Goal: Task Accomplishment & Management: Complete application form

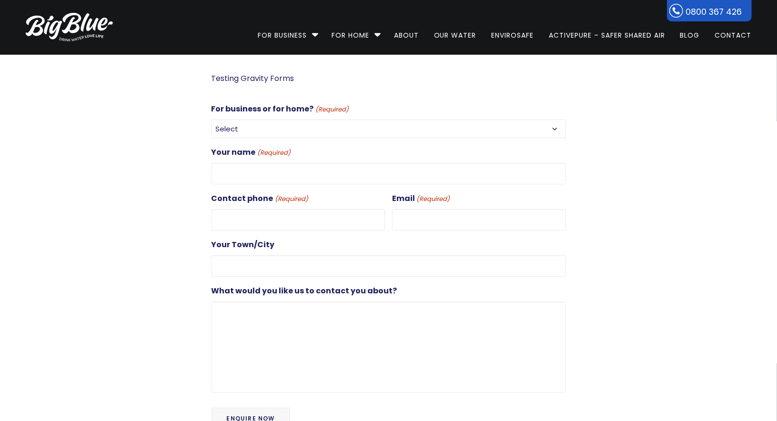
click at [265, 127] on select "Select For Business For Home" at bounding box center [388, 129] width 354 height 19
select select "For Business"
click at [211, 120] on select "Select For Business For Home" at bounding box center [388, 129] width 354 height 19
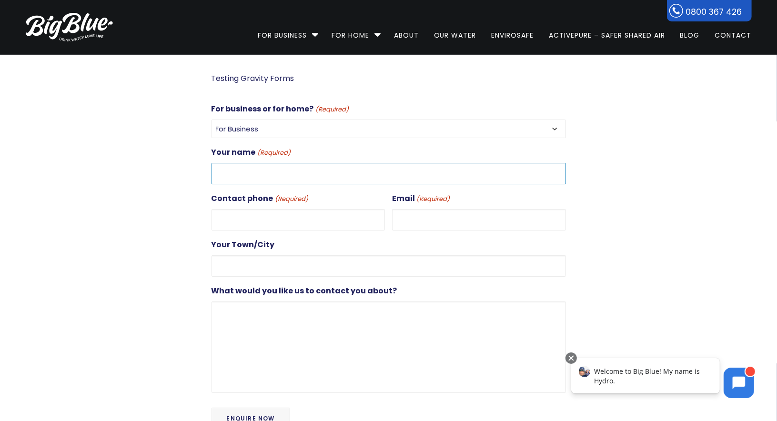
click at [253, 168] on input "Your name (Required)" at bounding box center [388, 173] width 354 height 21
type input "Dan+Test10"
click at [261, 221] on input "Contact phone (Required)" at bounding box center [298, 219] width 174 height 21
type input "0272851626"
type input "[PERSON_NAME][EMAIL_ADDRESS][DOMAIN_NAME]"
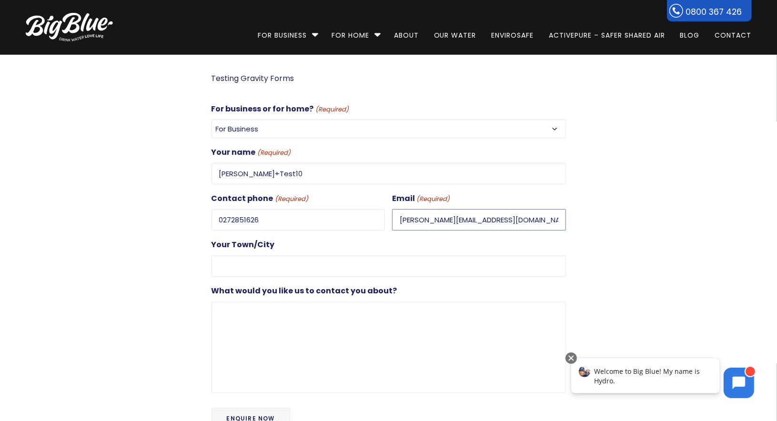
type input "[GEOGRAPHIC_DATA]"
click at [416, 217] on input "dan@gooddigital.co.nz" at bounding box center [479, 219] width 174 height 21
type input "[PERSON_NAME][EMAIL_ADDRESS][DOMAIN_NAME]"
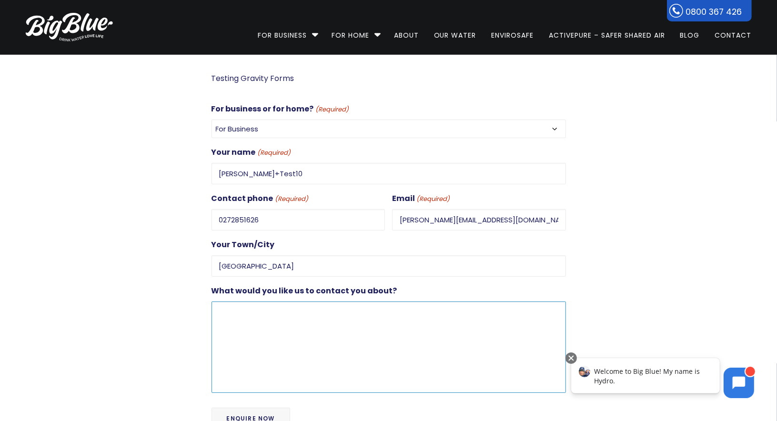
click at [251, 314] on textarea "What would you like us to contact you about?" at bounding box center [388, 346] width 354 height 91
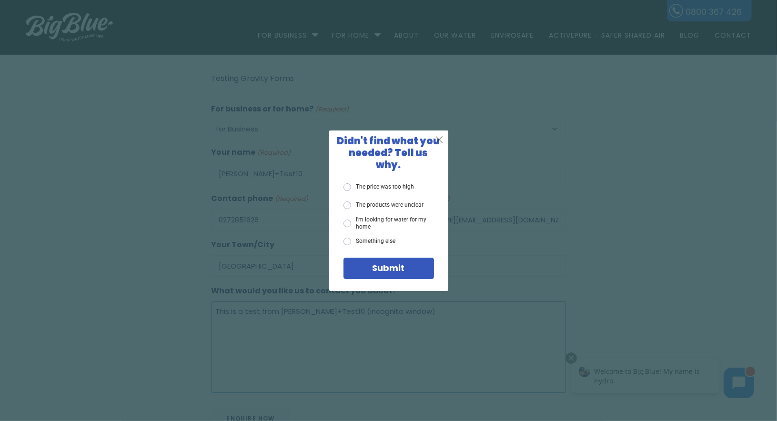
type textarea "This is a test from [PERSON_NAME]+Test10 (incognito window)"
click at [440, 145] on span "X" at bounding box center [439, 139] width 9 height 12
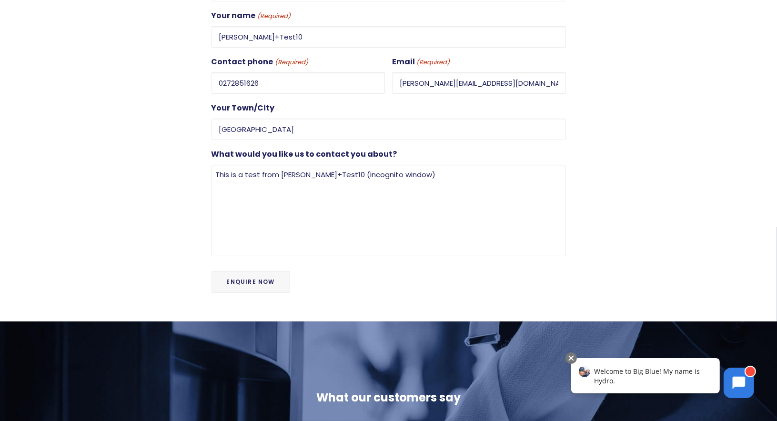
scroll to position [153, 0]
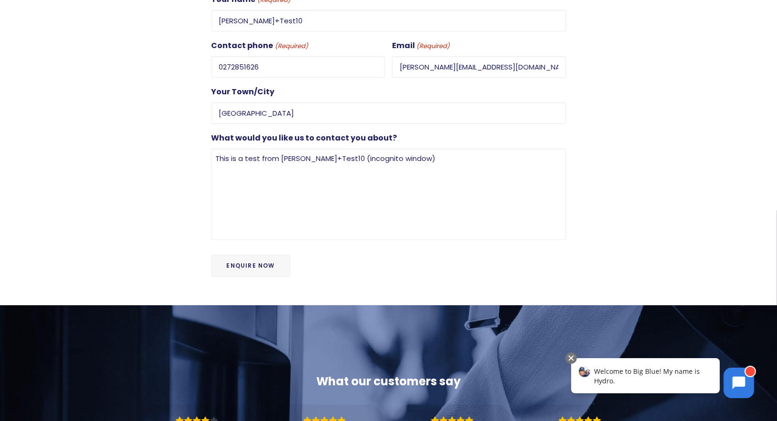
click at [249, 255] on input "Enquire Now" at bounding box center [250, 266] width 79 height 22
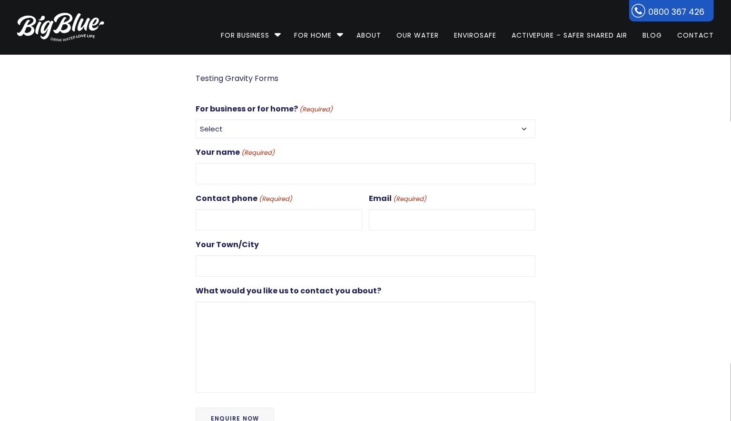
click at [263, 129] on select "Select For Business For Home" at bounding box center [366, 129] width 340 height 19
select select "For Business"
click at [196, 120] on select "Select For Business For Home" at bounding box center [366, 129] width 340 height 19
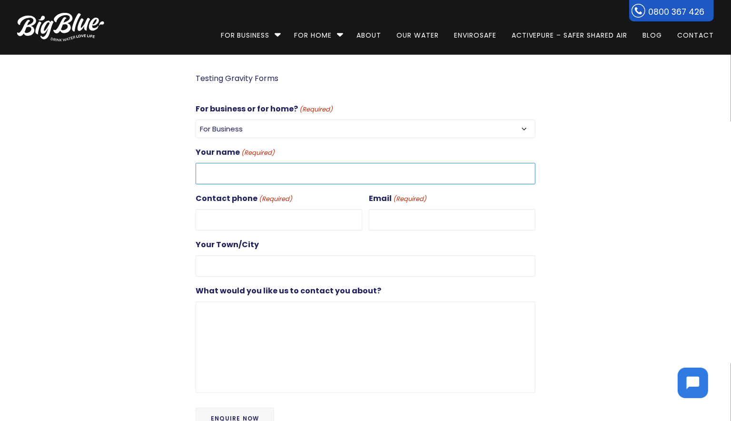
click at [269, 177] on input "Your name (Required)" at bounding box center [366, 173] width 340 height 21
type input "Dan McCarten"
type input "0272851626"
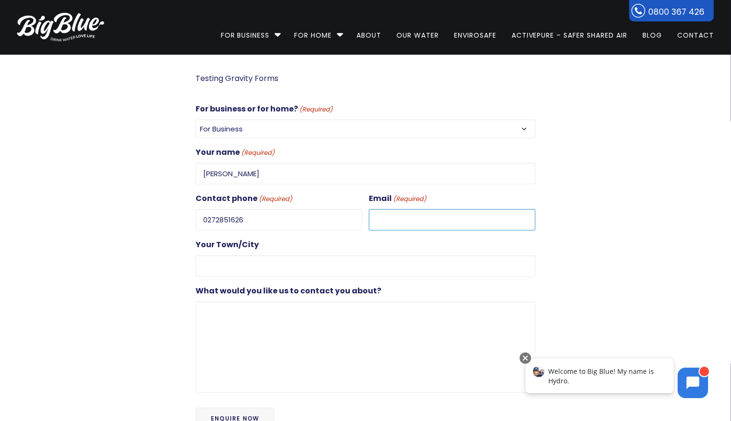
type input "dan@gooddigital.co.nz"
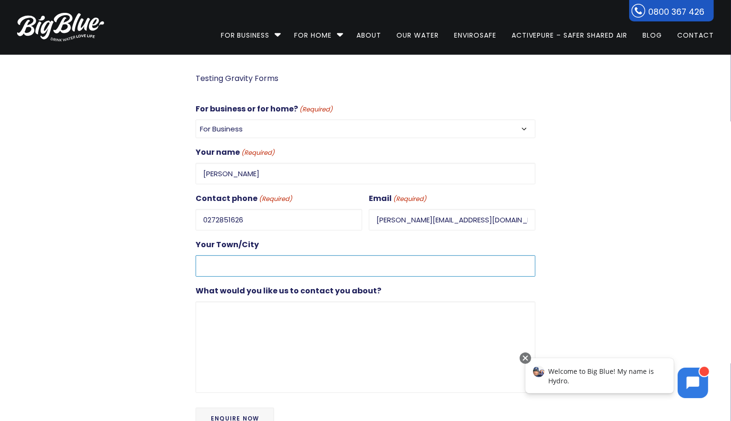
type input "Auckland"
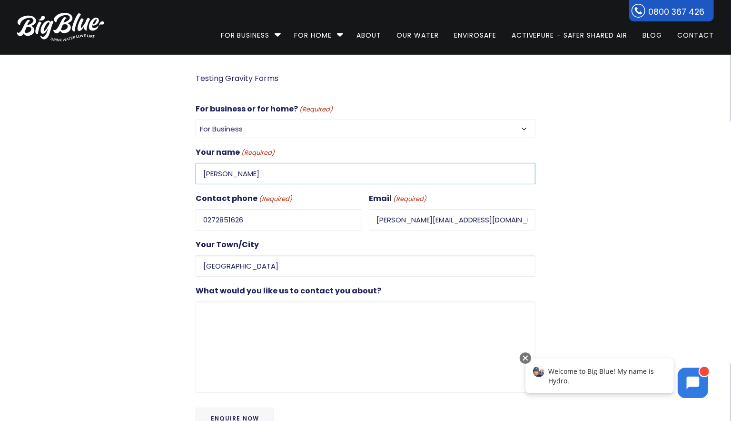
click at [219, 172] on input "Dan McCarten" at bounding box center [366, 173] width 340 height 21
type input "Dan+Test11"
click at [391, 219] on input "dan@gooddigital.co.nz" at bounding box center [452, 219] width 167 height 21
type input "dan+test11@gooddigital.nz"
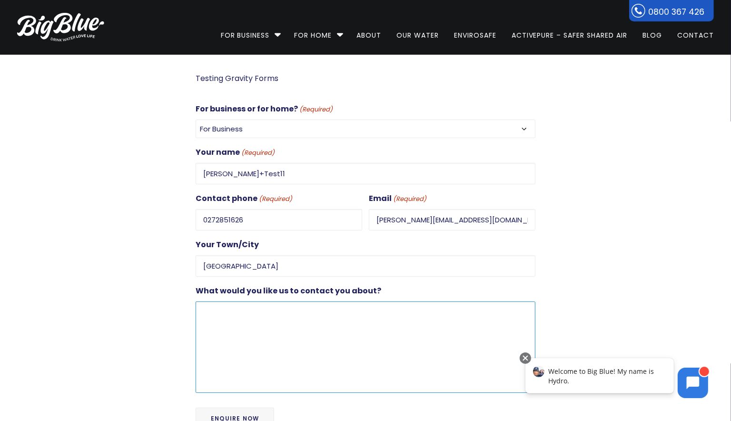
click at [272, 311] on textarea "What would you like us to contact you about?" at bounding box center [366, 346] width 340 height 91
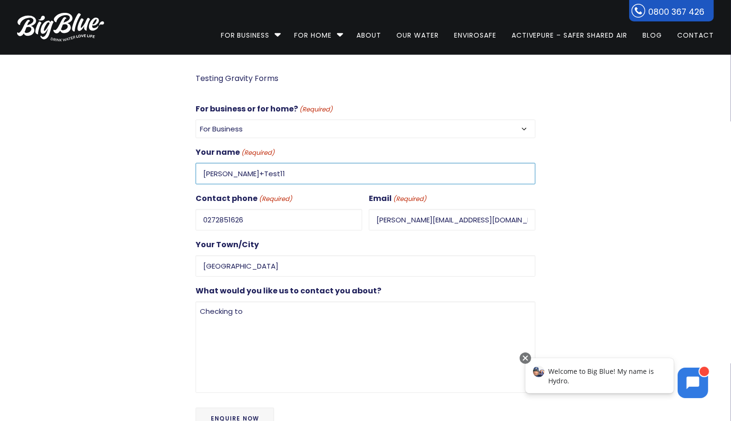
drag, startPoint x: 277, startPoint y: 174, endPoint x: 161, endPoint y: 163, distance: 116.2
click at [161, 163] on div "Testing Gravity Forms For business or for home? (Required) Select For Business …" at bounding box center [357, 256] width 714 height 369
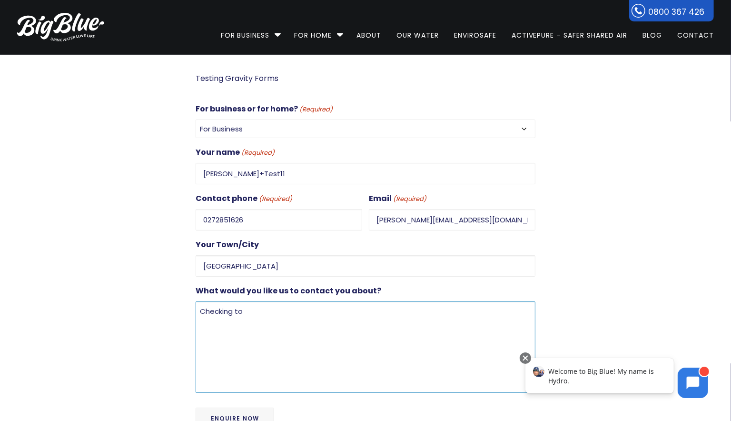
click at [200, 309] on textarea "Checking to" at bounding box center [366, 346] width 340 height 91
paste textarea "Dan+Test11"
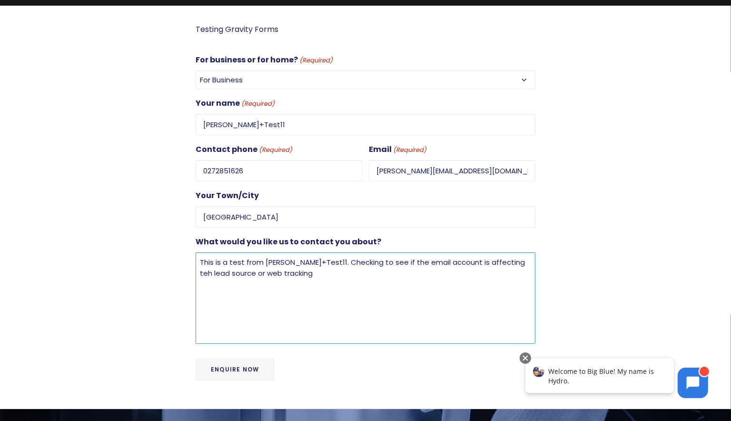
scroll to position [86, 0]
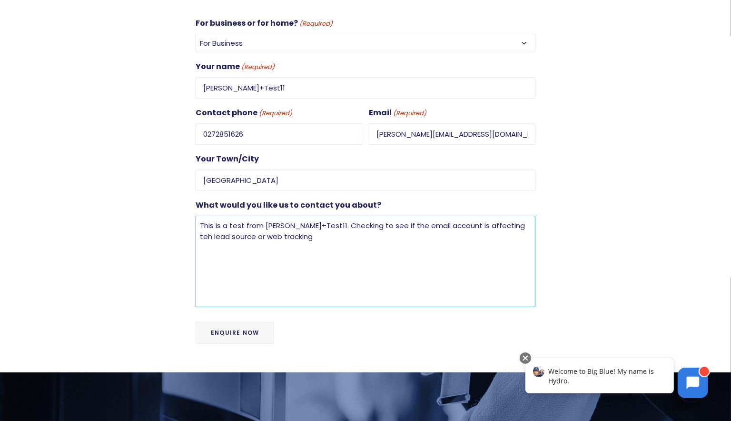
type textarea "This is a test from Dan+Test11. Checking to see if the email account is affecti…"
click at [247, 323] on input "Enquire Now" at bounding box center [235, 333] width 79 height 22
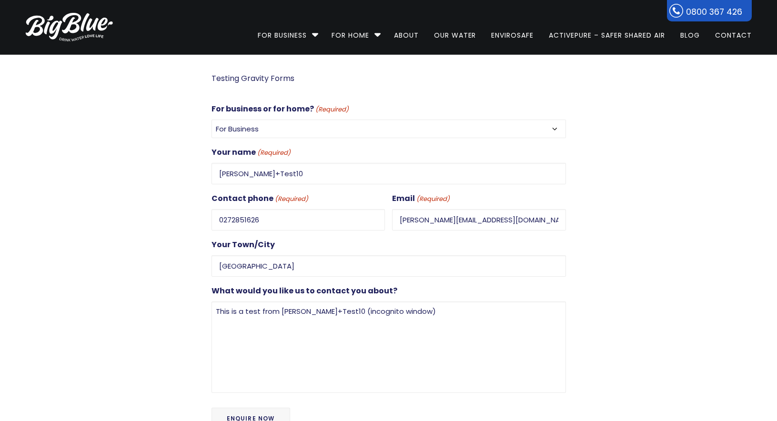
select select "For Business"
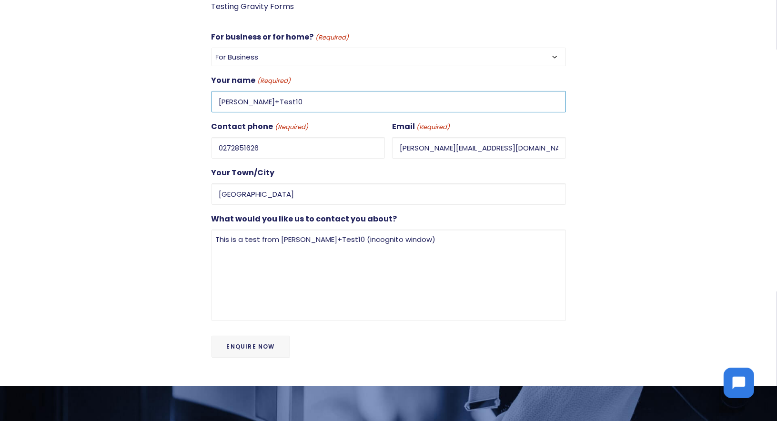
click at [278, 102] on input "Dan+Test10" at bounding box center [388, 101] width 354 height 21
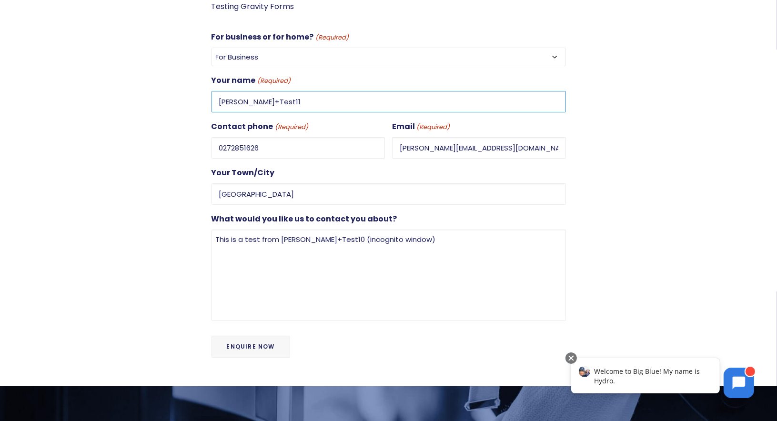
type input "Dan+Test11"
click at [439, 147] on input "dan+test10@gooddigital.co.nz" at bounding box center [479, 147] width 174 height 21
type input "dan+test11@gooddigital.co.nz"
click at [319, 236] on textarea "This is a test from dan+Test10 (incognito window)" at bounding box center [388, 274] width 354 height 91
type textarea "This is a test from dan+Test11 (incognito window, site caches cleared)"
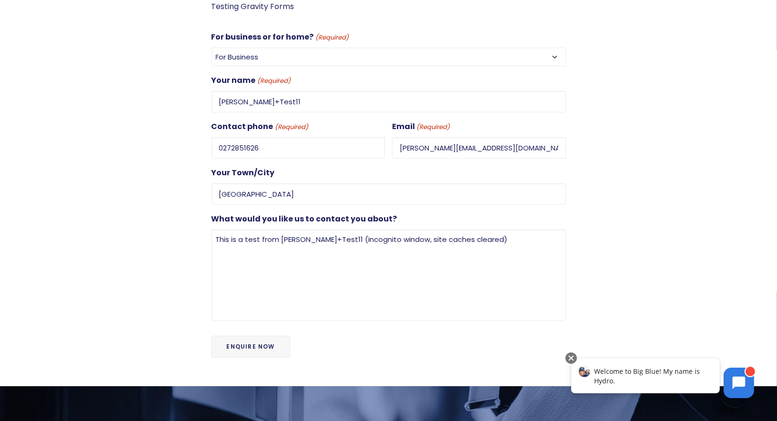
drag, startPoint x: 257, startPoint y: 341, endPoint x: 271, endPoint y: 278, distance: 64.5
click at [270, 279] on form "For business or for home? (Required) Select For Business For Home Your name (Re…" at bounding box center [388, 199] width 354 height 339
click at [254, 341] on input "Enquire Now" at bounding box center [250, 347] width 79 height 22
click at [270, 104] on input "Dan+Test11" at bounding box center [388, 101] width 354 height 21
type input "Dan+Test12"
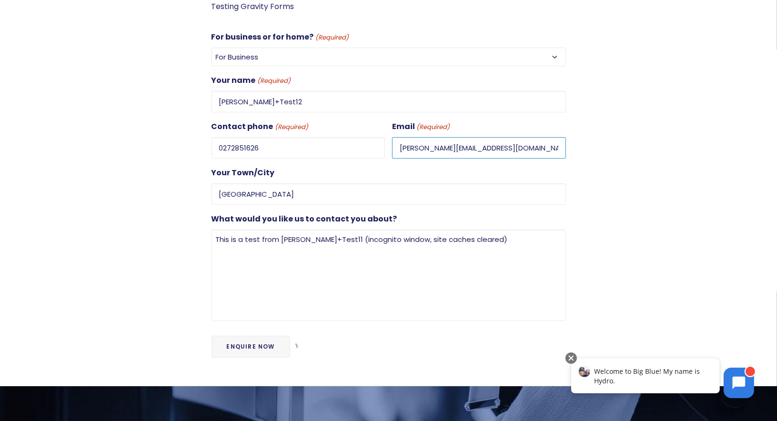
click at [438, 145] on input "dan+test11@gooddigital.co.nz" at bounding box center [479, 147] width 174 height 21
type input "dan+test12@gooddigital.co.nz"
click at [317, 237] on textarea "This is a test from dan+Test11 (incognito window, site caches cleared)" at bounding box center [388, 274] width 354 height 91
type textarea "This is a test from dan+Test12 (incognito window, site caches cleared)"
click at [262, 338] on input "Enquire Now" at bounding box center [250, 347] width 79 height 22
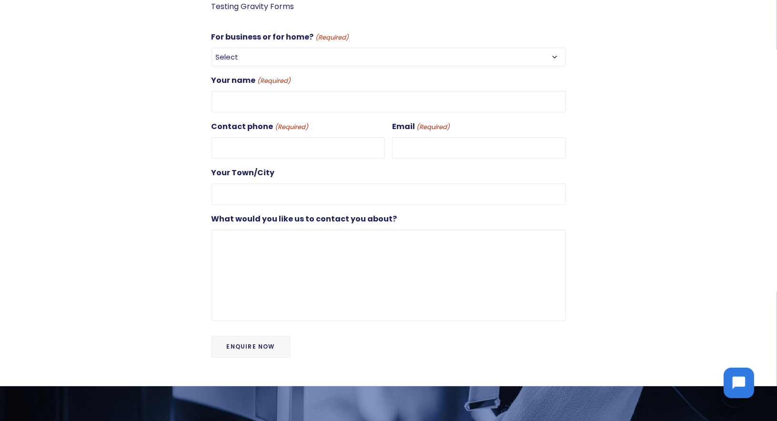
click at [315, 59] on select "Select For Business For Home" at bounding box center [388, 57] width 354 height 19
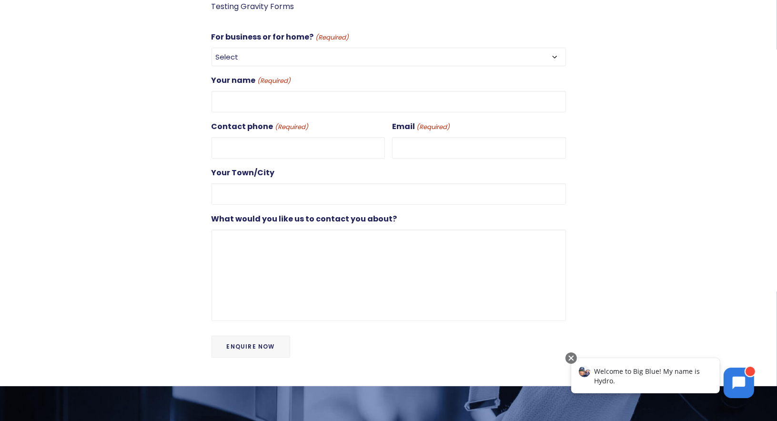
select select "For Business"
click at [211, 48] on select "Select For Business For Home" at bounding box center [388, 57] width 354 height 19
click at [294, 98] on input "Your name (Required)" at bounding box center [388, 101] width 354 height 21
type input "Dan McCarten"
type input "0272851626"
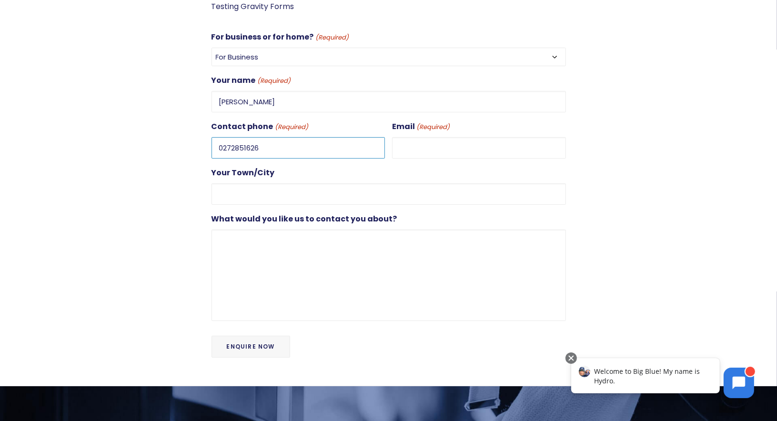
type input "dan@gooddigital.co.nz"
type input "Auckland"
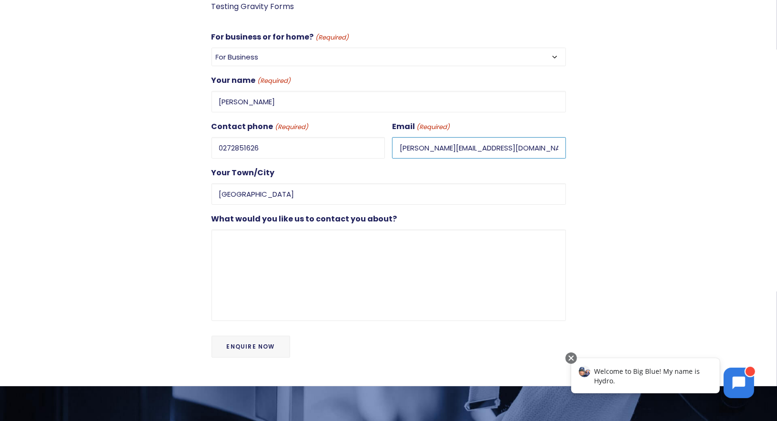
click at [413, 146] on input "dan@gooddigital.co.nz" at bounding box center [479, 147] width 174 height 21
type input "dan+test12@gooddigital.co.nz"
click at [272, 104] on input "Dan McCarten" at bounding box center [388, 101] width 354 height 21
click at [253, 97] on input "Dan McCarten" at bounding box center [388, 101] width 354 height 21
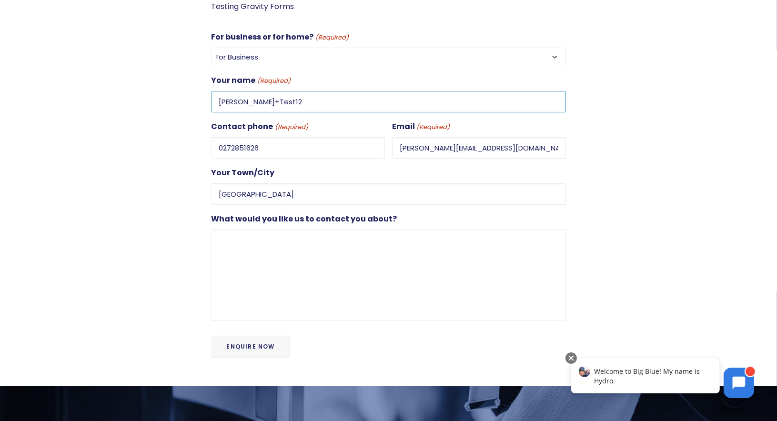
type input "Dan+Test12"
click at [275, 238] on textarea "What would you like us to contact you about?" at bounding box center [388, 274] width 354 height 91
type textarea "Dan+Test12"
click at [244, 342] on input "Enquire Now" at bounding box center [250, 347] width 79 height 22
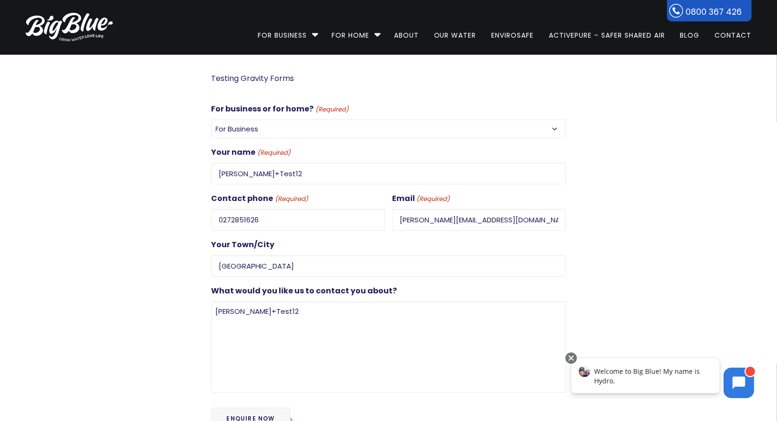
click at [70, 32] on img at bounding box center [69, 27] width 87 height 29
click at [412, 35] on link "About" at bounding box center [406, 30] width 38 height 61
click at [274, 171] on input "Dan+Test12" at bounding box center [388, 173] width 354 height 21
type input "[PERSON_NAME]+Test13"
click at [439, 218] on input "dan+test12@gooddigital.co.nz" at bounding box center [479, 219] width 174 height 21
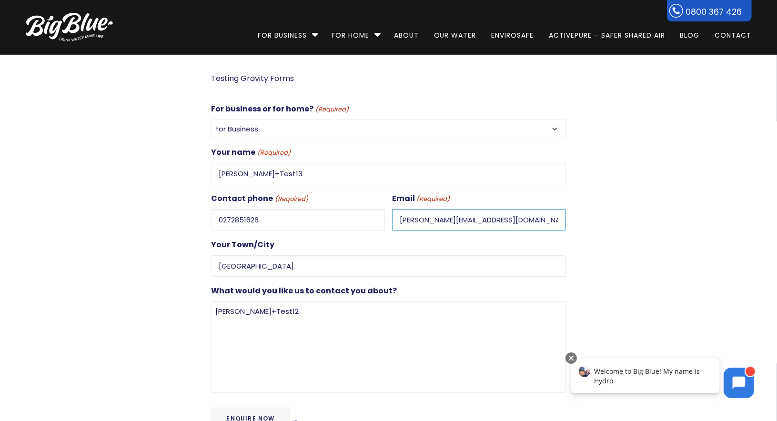
type input "dan+test13@gooddigital.co.nz"
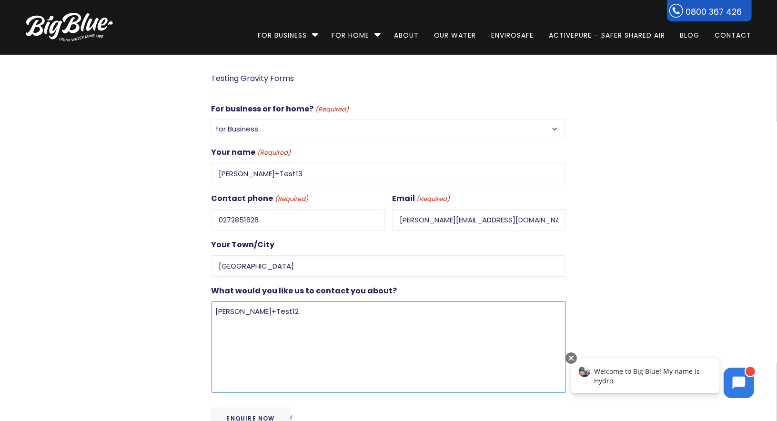
click at [290, 304] on textarea "Dan+Test12" at bounding box center [388, 346] width 354 height 91
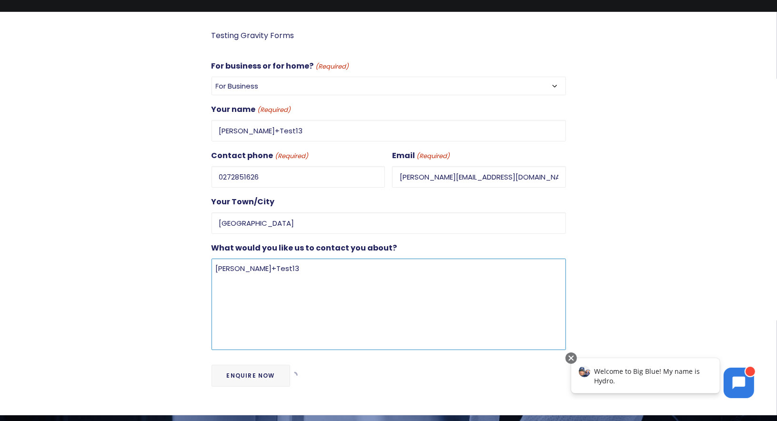
scroll to position [53, 0]
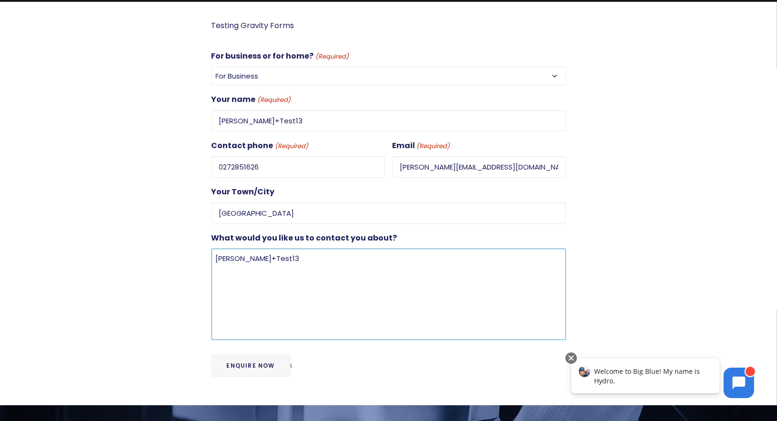
type textarea "Dan+Test13"
click at [258, 362] on input "Enquire Now" at bounding box center [250, 366] width 79 height 22
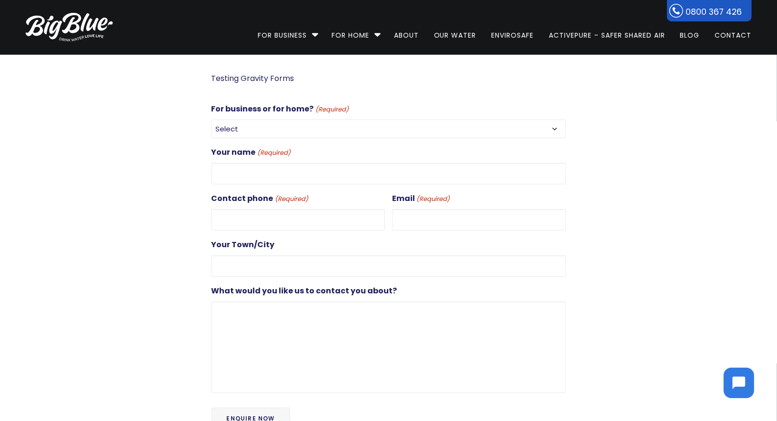
click at [88, 29] on img at bounding box center [69, 27] width 87 height 29
click at [246, 171] on input "Your name (Required)" at bounding box center [388, 173] width 354 height 21
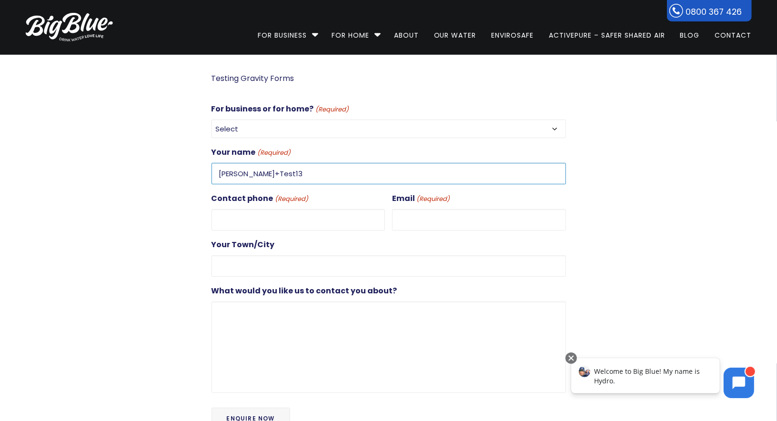
type input "[PERSON_NAME]+Test13"
click at [284, 213] on input "Contact phone (Required)" at bounding box center [298, 219] width 174 height 21
type input "0272851626"
type input "[PERSON_NAME][EMAIL_ADDRESS][DOMAIN_NAME]"
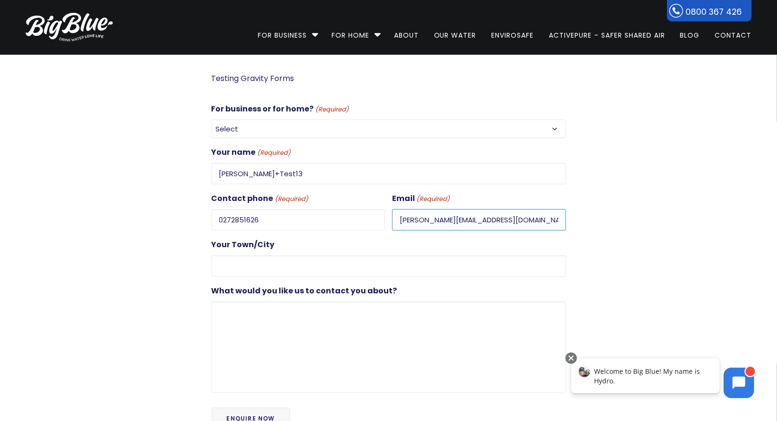
type input "[GEOGRAPHIC_DATA]"
click at [414, 217] on input "[PERSON_NAME][EMAIL_ADDRESS][DOMAIN_NAME]" at bounding box center [479, 219] width 174 height 21
type input "[PERSON_NAME][EMAIL_ADDRESS][DOMAIN_NAME]"
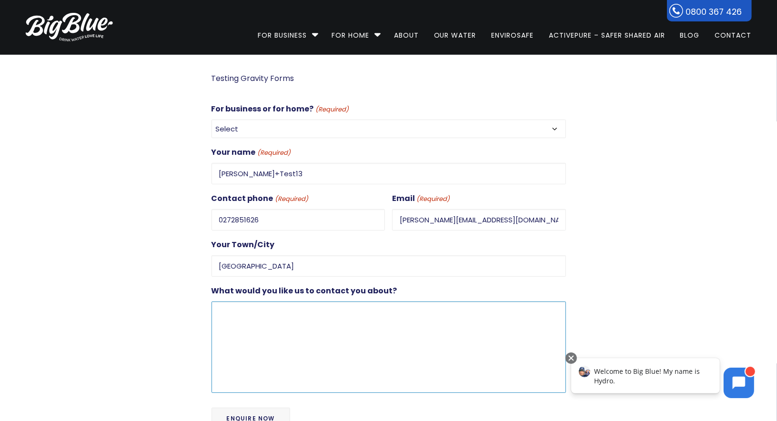
click at [299, 308] on textarea "What would you like us to contact you about?" at bounding box center [388, 346] width 354 height 91
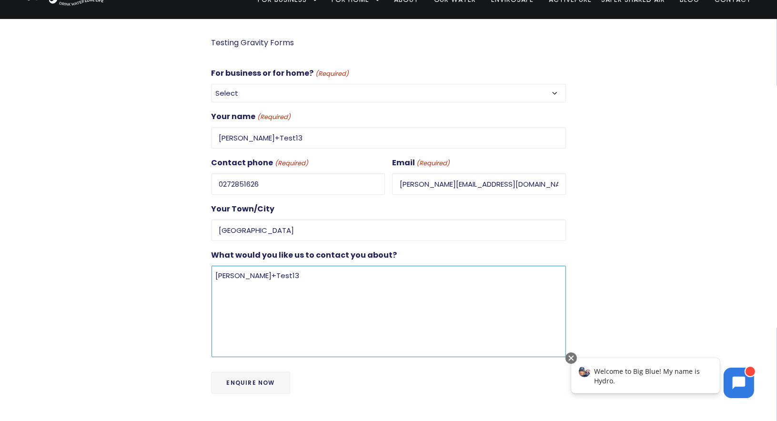
scroll to position [43, 0]
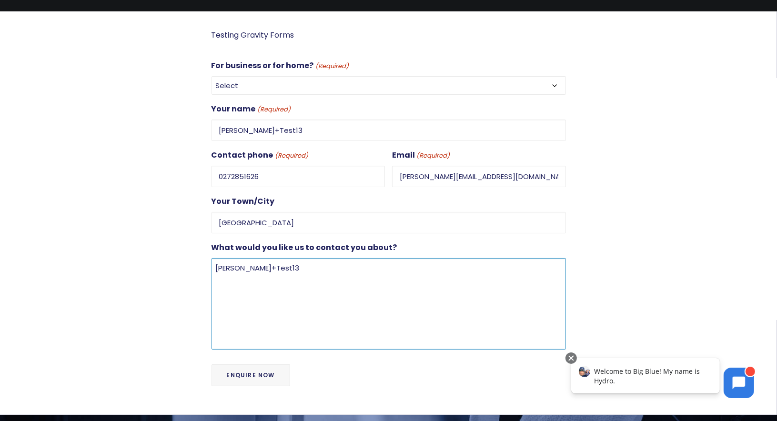
type textarea "[PERSON_NAME]+Test13"
click at [261, 368] on input "Enquire Now" at bounding box center [250, 375] width 79 height 22
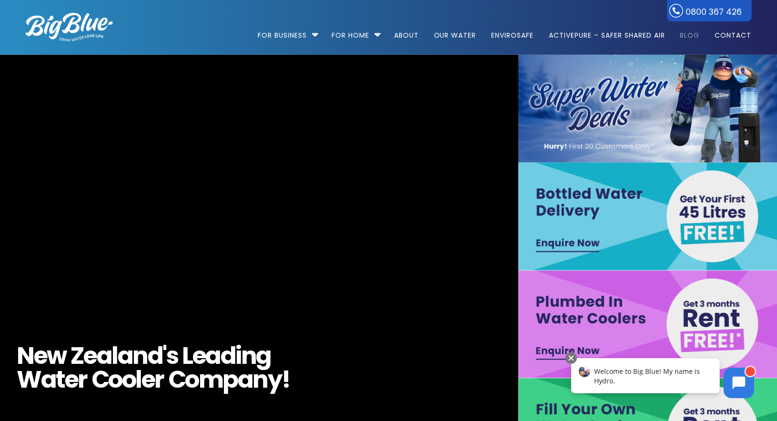
click at [697, 35] on link "Blog" at bounding box center [689, 30] width 33 height 61
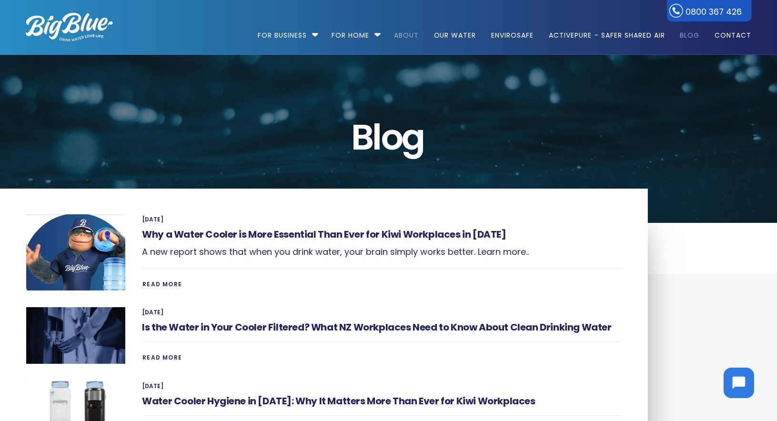
click at [402, 34] on link "About" at bounding box center [406, 30] width 38 height 61
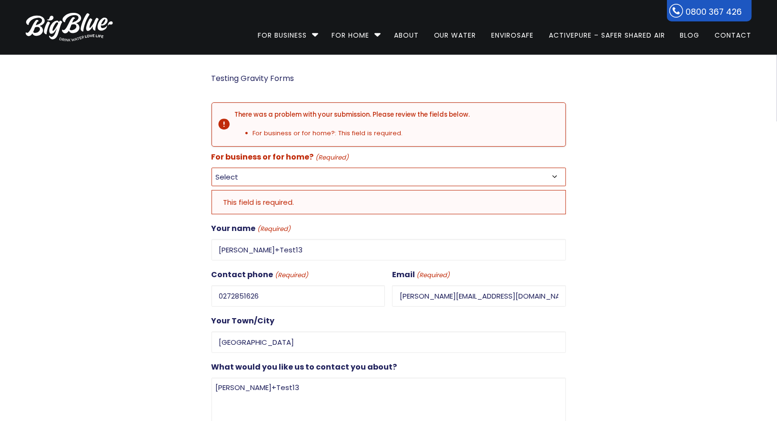
click at [346, 176] on select "Select For Business For Home" at bounding box center [388, 177] width 354 height 19
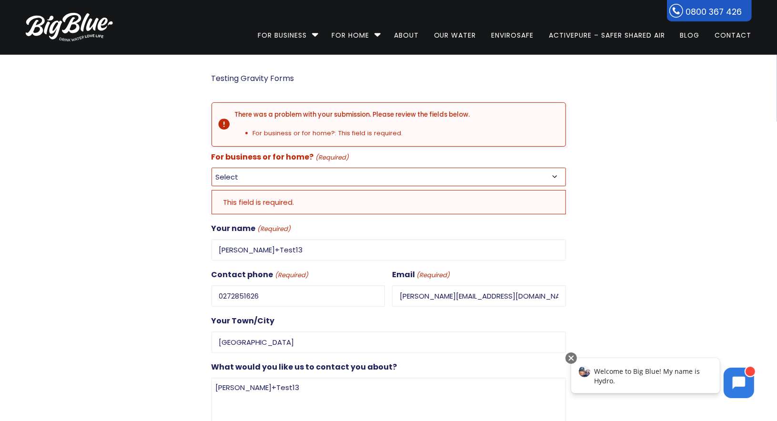
select select "For Business"
click at [211, 168] on select "Select For Business For Home" at bounding box center [388, 177] width 354 height 19
click at [127, 159] on div at bounding box center [102, 294] width 186 height 445
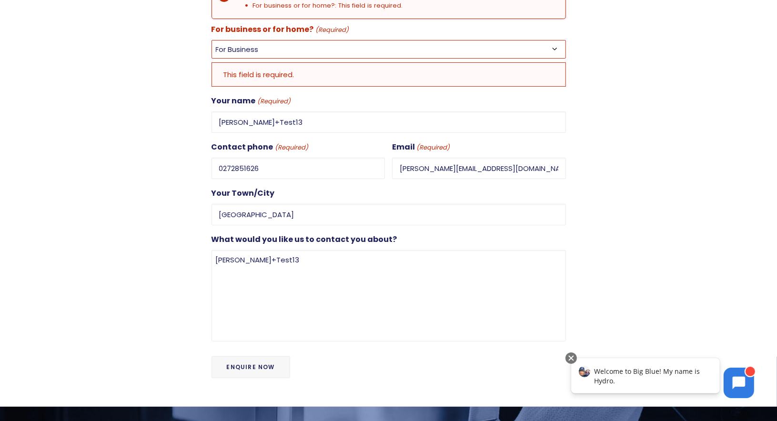
scroll to position [179, 0]
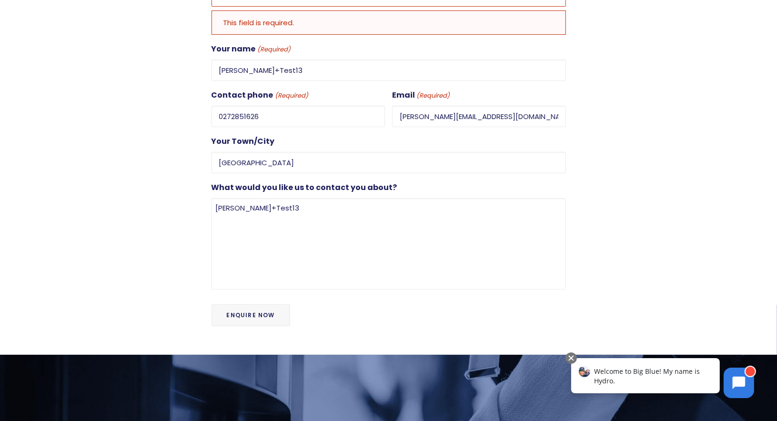
click at [251, 310] on input "Enquire Now" at bounding box center [250, 315] width 79 height 22
drag, startPoint x: 281, startPoint y: 73, endPoint x: 189, endPoint y: 66, distance: 93.1
click at [188, 66] on div "Testing Gravity Forms There was a problem with your submission. Please review t…" at bounding box center [380, 114] width 743 height 445
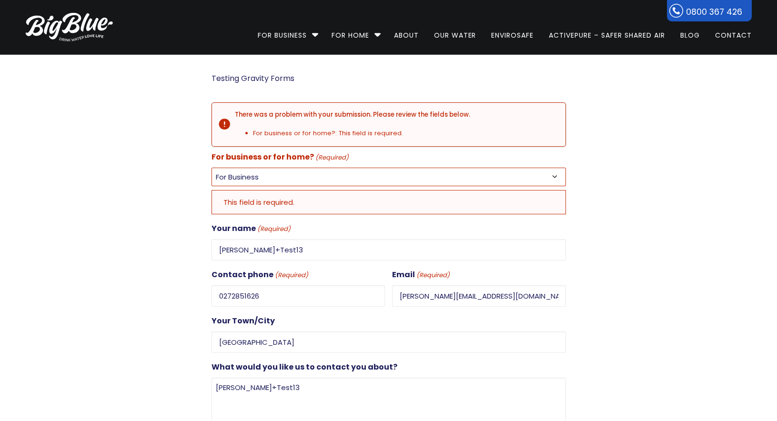
select select "For Business"
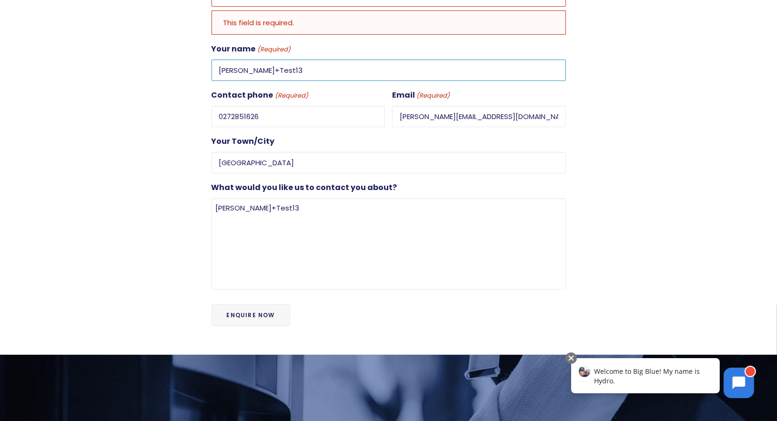
click at [257, 67] on input "Dan+Test13" at bounding box center [388, 70] width 354 height 21
drag, startPoint x: 257, startPoint y: 67, endPoint x: 267, endPoint y: 68, distance: 10.5
click at [257, 67] on input "Dan+Test13" at bounding box center [388, 70] width 354 height 21
type input "Dan"
click at [176, 113] on div at bounding box center [102, 114] width 186 height 445
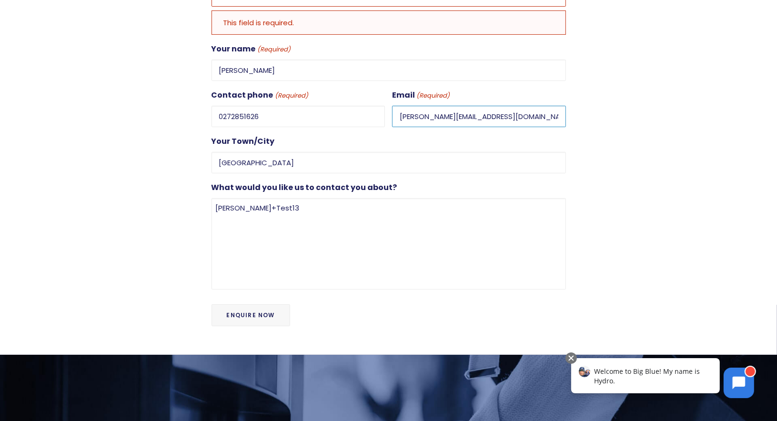
click at [442, 114] on input "[PERSON_NAME][EMAIL_ADDRESS][DOMAIN_NAME]" at bounding box center [479, 116] width 174 height 21
type input "[PERSON_NAME][EMAIL_ADDRESS][DOMAIN_NAME]"
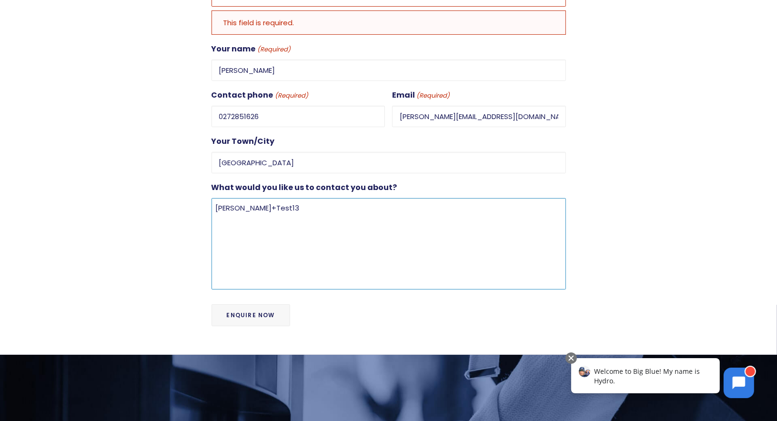
click at [290, 200] on textarea "[PERSON_NAME]+Test13" at bounding box center [388, 243] width 354 height 91
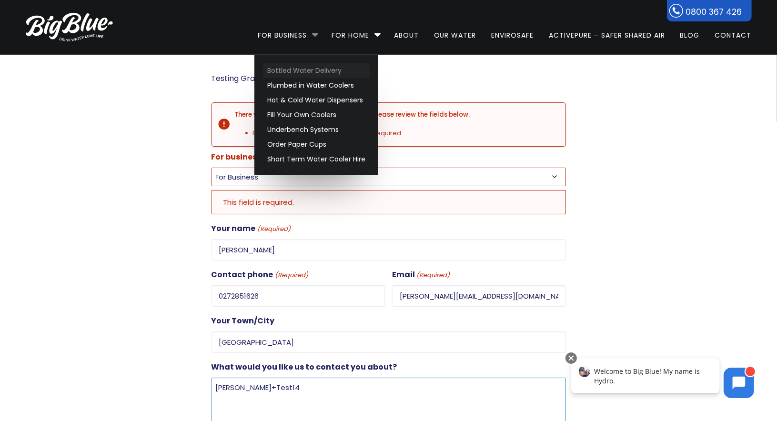
type textarea "Dan+Test14"
click at [281, 68] on link "Bottled Water Delivery" at bounding box center [316, 70] width 107 height 15
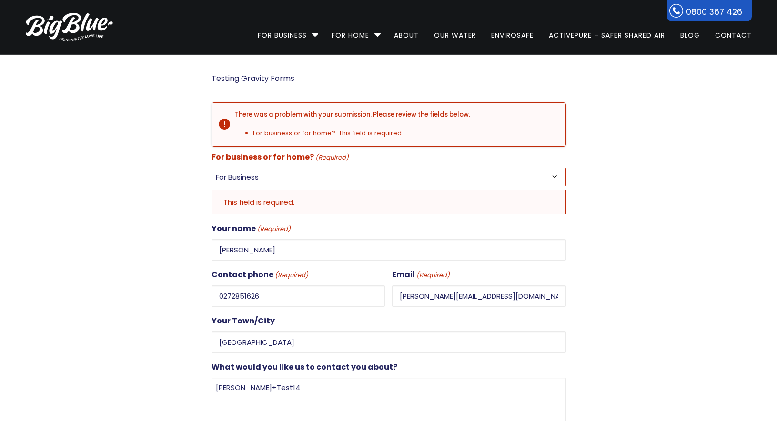
select select "For Business"
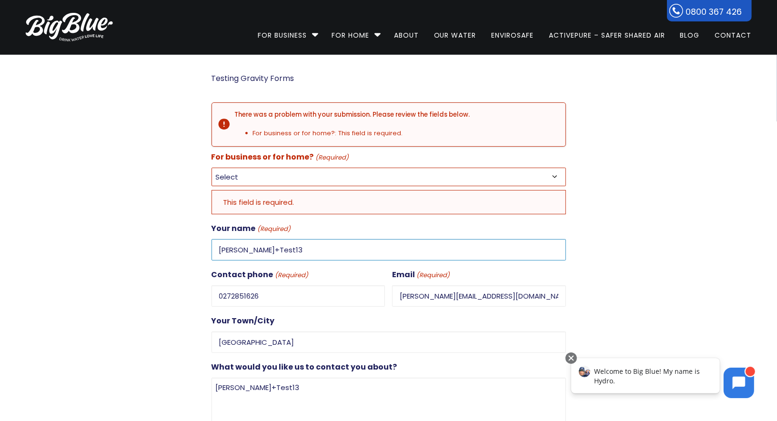
click at [272, 242] on input "Dan+Test13" at bounding box center [388, 249] width 354 height 21
click at [277, 250] on input "Dan+Test13" at bounding box center [388, 249] width 354 height 21
type input "Dan"
click at [303, 176] on select "Select For Business For Home" at bounding box center [388, 177] width 354 height 19
select select "For Business"
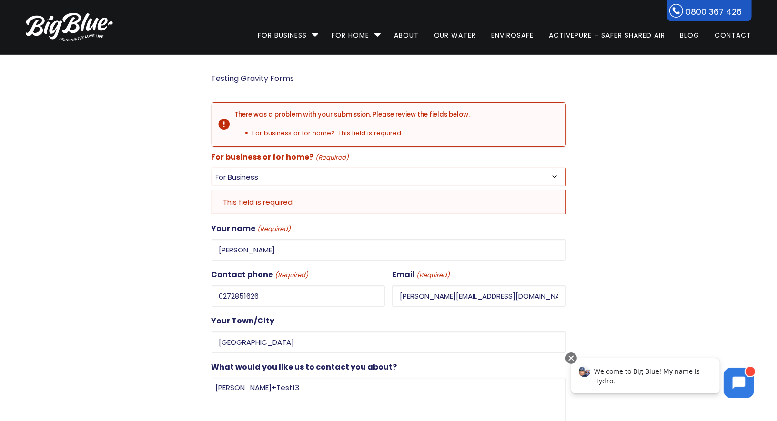
click at [211, 168] on select "Select For Business For Home" at bounding box center [388, 177] width 354 height 19
click at [436, 289] on input "dan+test13@gooddigital.co.nz" at bounding box center [479, 295] width 174 height 21
type input "dan+test14@gooddigital.co.nz"
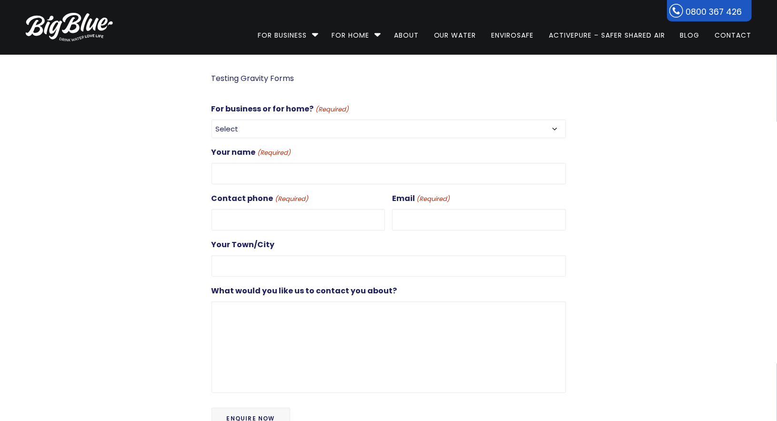
click at [243, 123] on select "Select For Business For Home" at bounding box center [388, 129] width 354 height 19
select select "For Business"
click at [211, 120] on select "Select For Business For Home" at bounding box center [388, 129] width 354 height 19
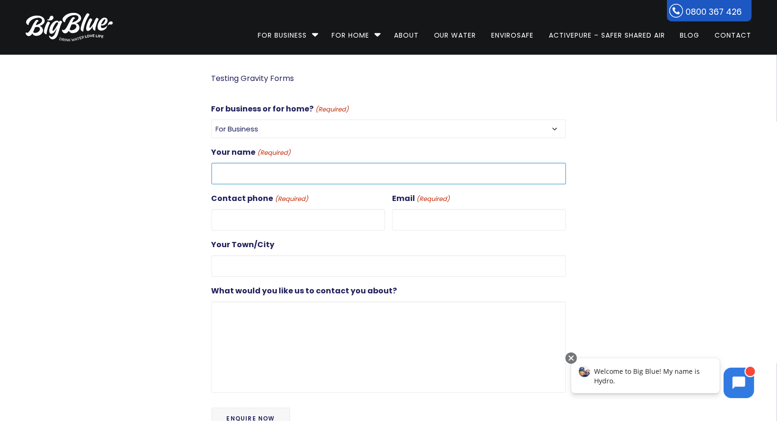
click at [250, 176] on input "Your name (Required)" at bounding box center [388, 173] width 354 height 21
type input "Dan+Test14"
click at [261, 218] on input "Contact phone (Required)" at bounding box center [298, 219] width 174 height 21
type input "0272851626"
type input "dan@gooddigital.co.nz"
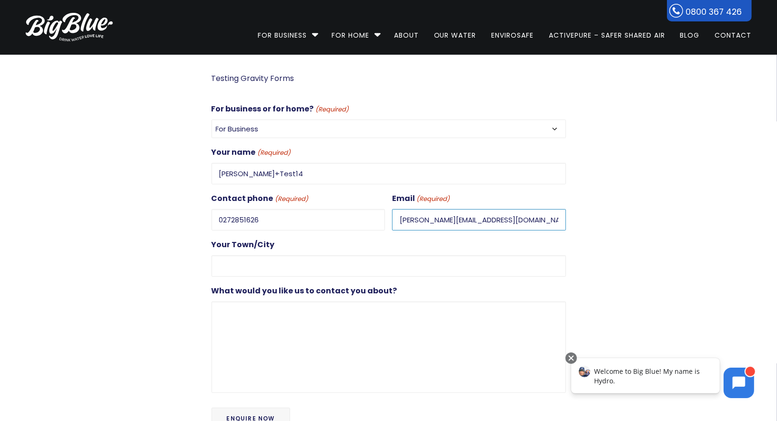
type input "Auckland"
drag, startPoint x: 410, startPoint y: 217, endPoint x: 417, endPoint y: 222, distance: 8.4
click at [411, 217] on input "dan@gooddigital.co.nz" at bounding box center [479, 219] width 174 height 21
type input "dan+test14@gooddigital.co.nz"
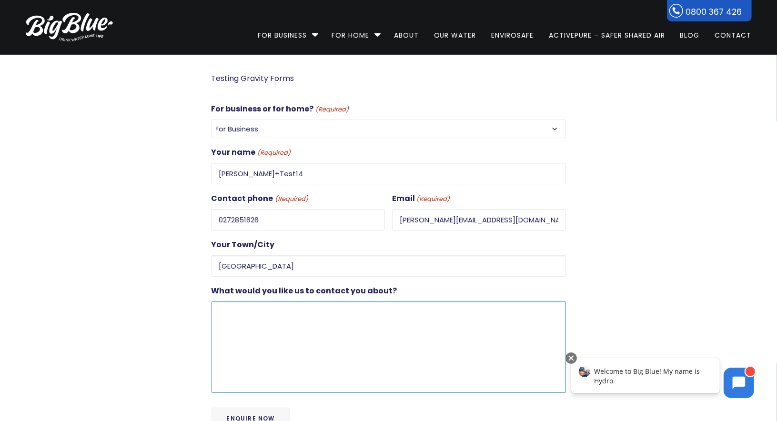
click at [252, 318] on textarea "What would you like us to contact you about?" at bounding box center [388, 346] width 354 height 91
type textarea "Dan+Test14"
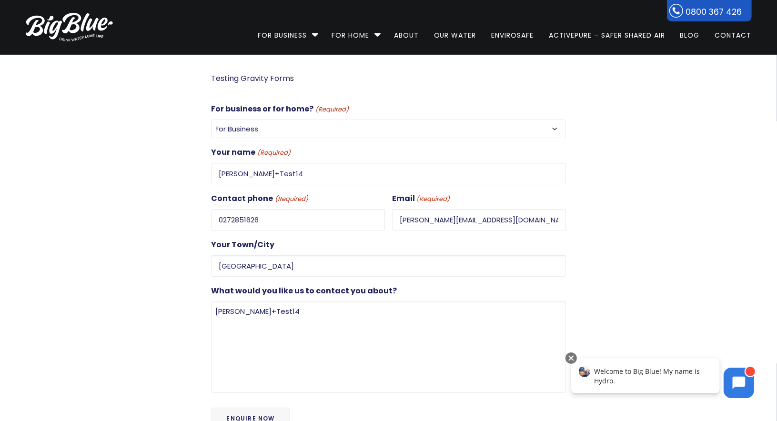
click at [254, 412] on input "Enquire Now" at bounding box center [250, 419] width 79 height 22
